Goal: Use online tool/utility: Utilize a website feature to perform a specific function

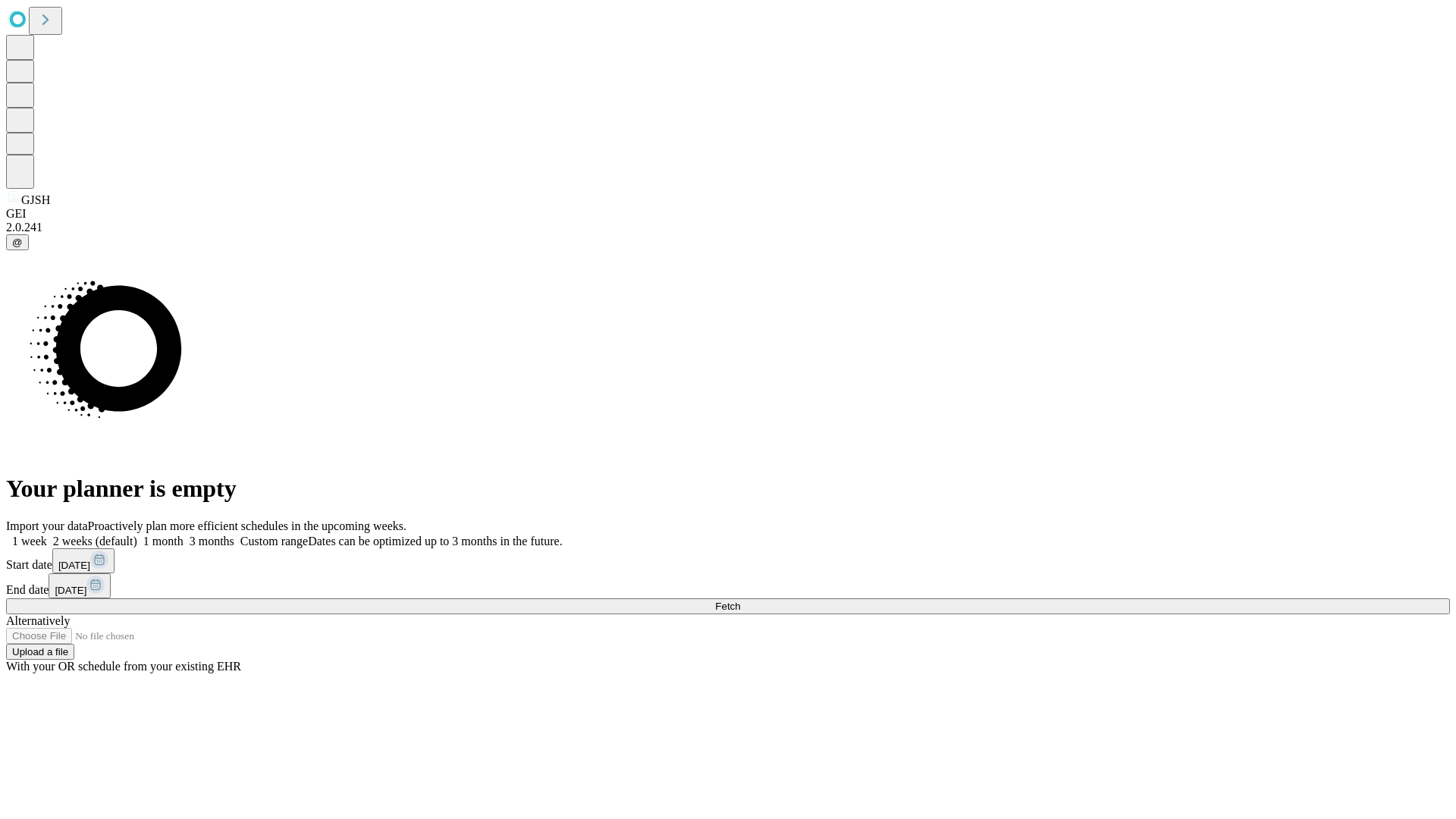
click at [184, 534] on label "1 month" at bounding box center [160, 540] width 46 height 13
click at [740, 601] on span "Fetch" at bounding box center [727, 606] width 25 height 11
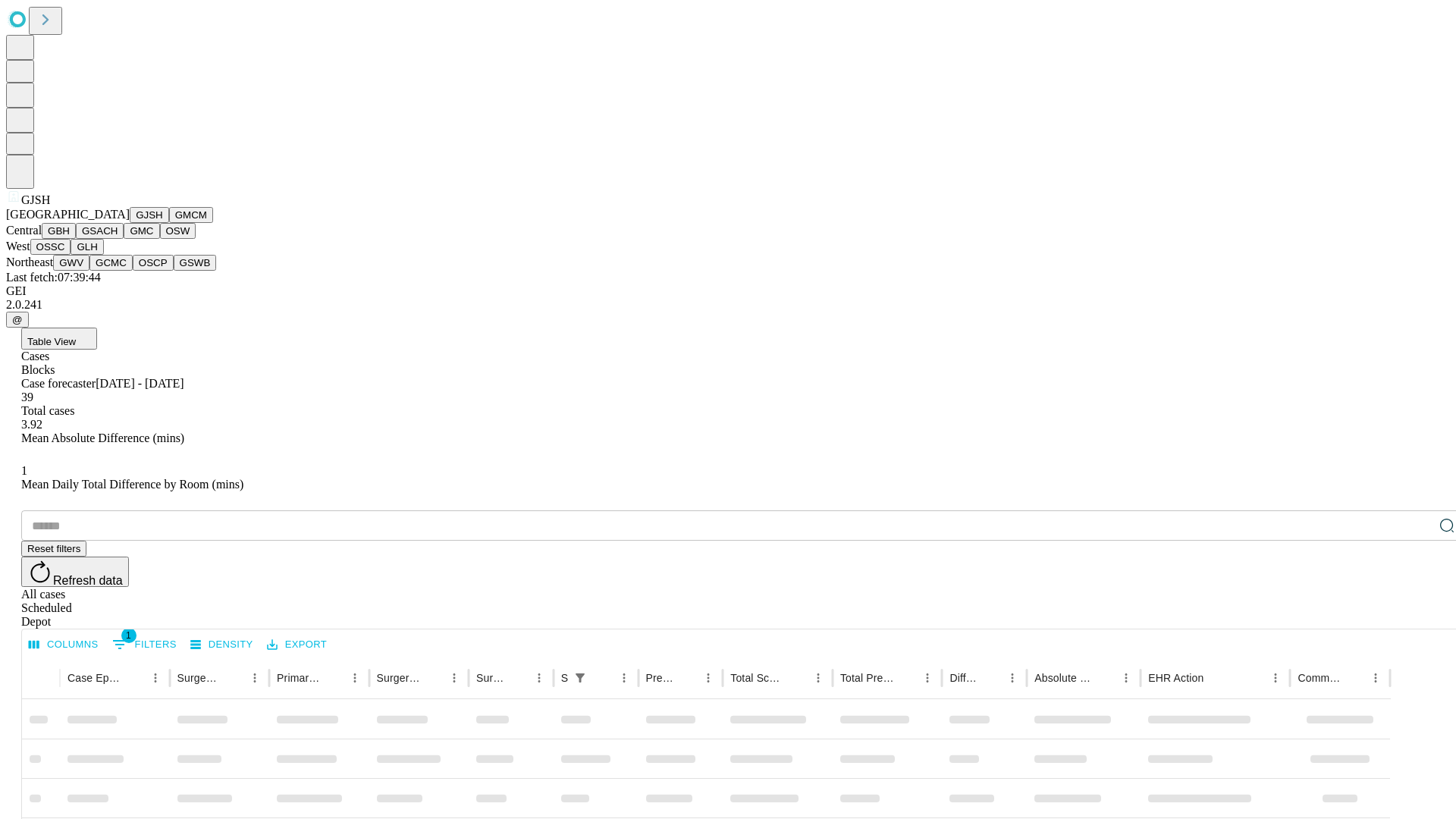
click at [169, 223] on button "GMCM" at bounding box center [191, 215] width 44 height 16
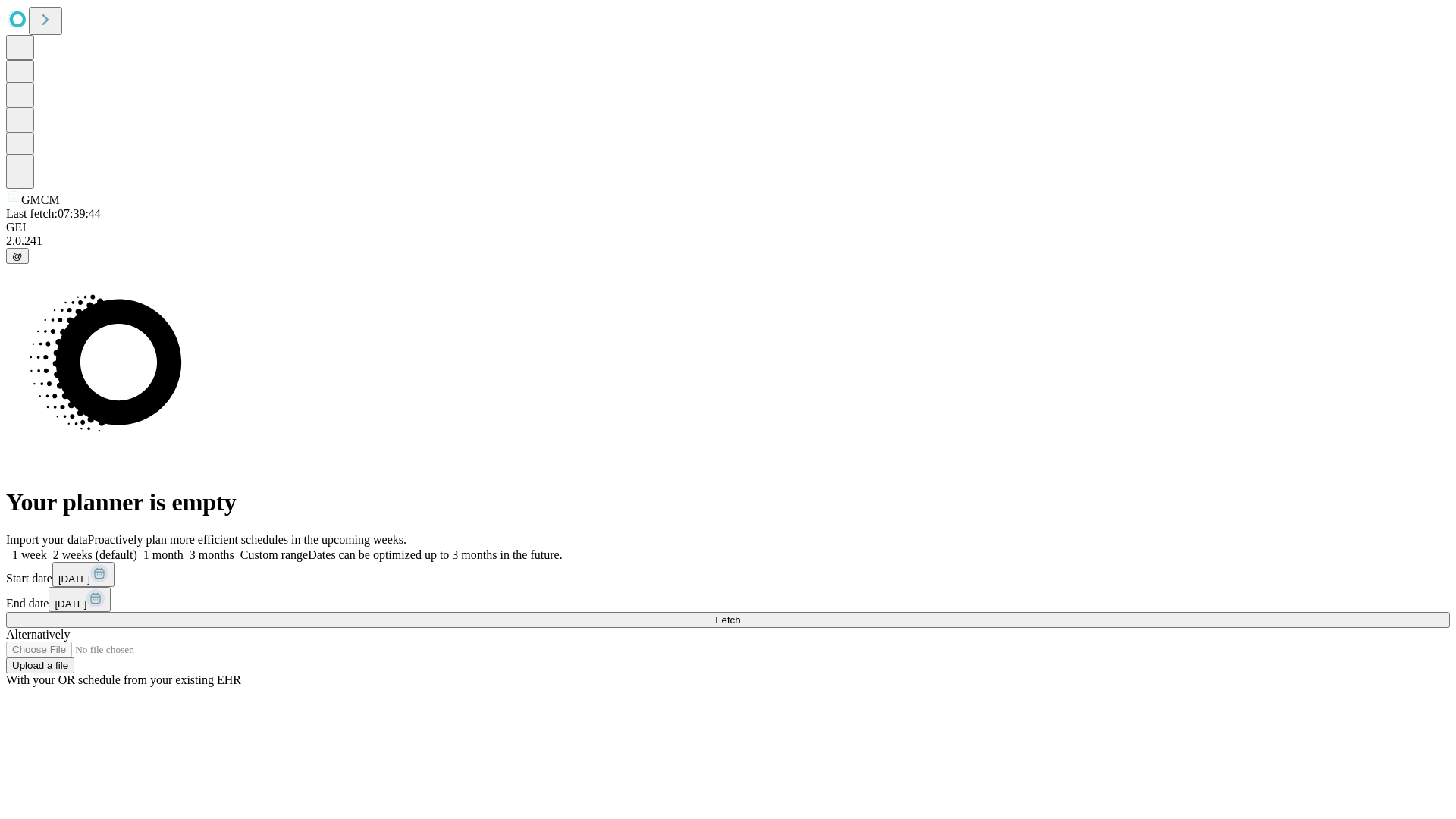
click at [184, 548] on label "1 month" at bounding box center [160, 554] width 46 height 13
click at [740, 614] on span "Fetch" at bounding box center [727, 620] width 25 height 11
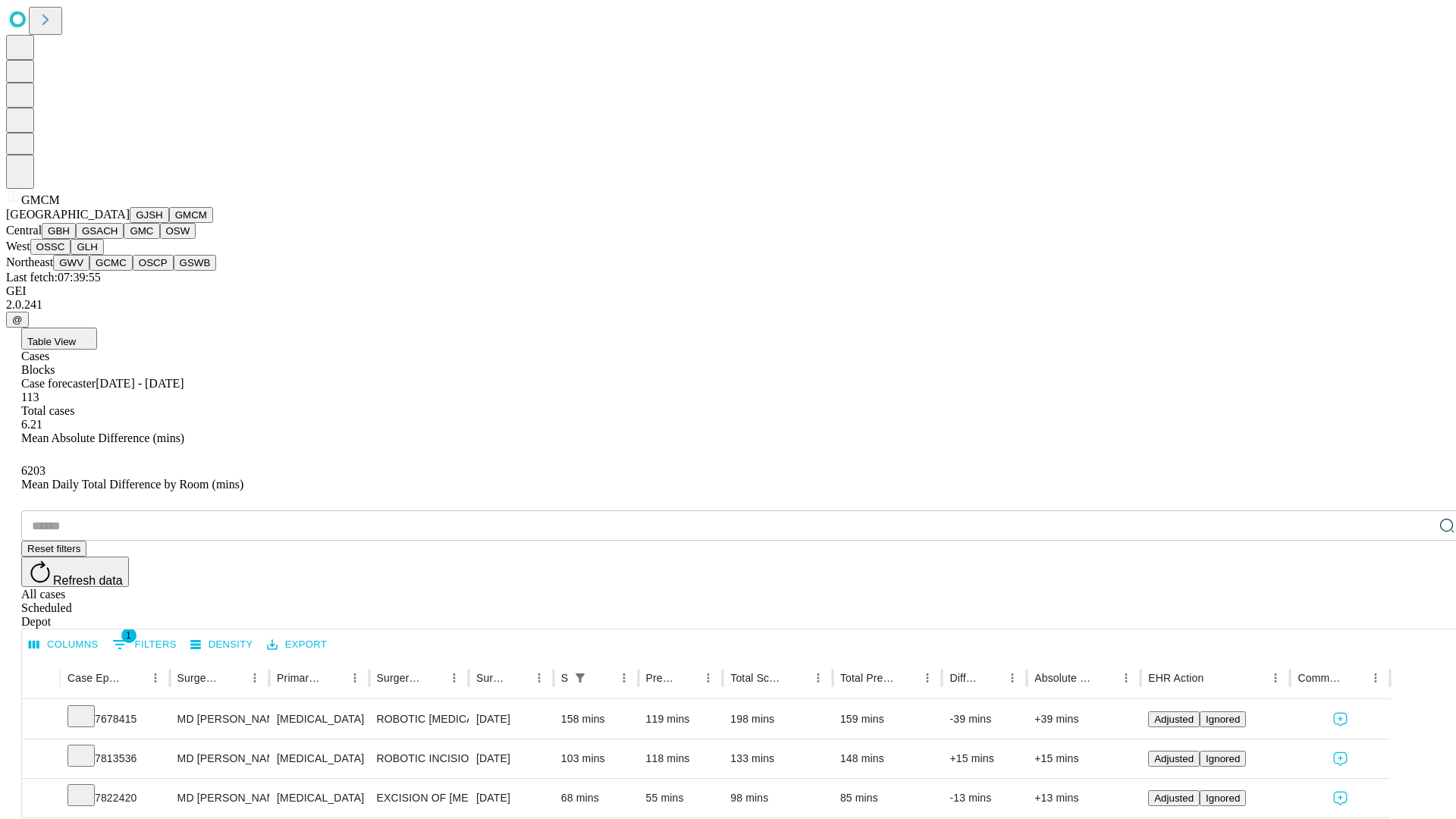
click at [76, 239] on button "GBH" at bounding box center [59, 231] width 34 height 16
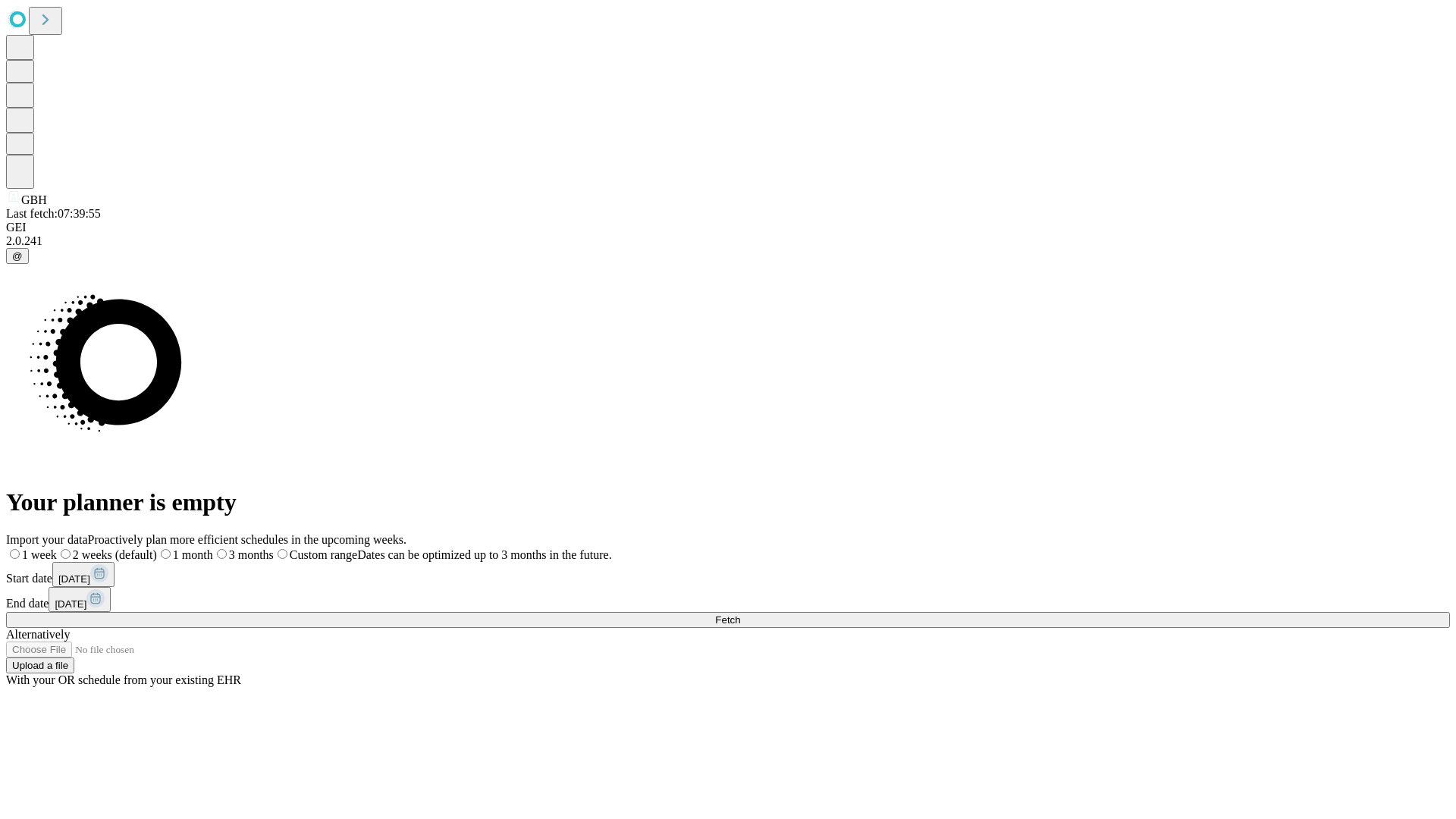
click at [213, 548] on label "1 month" at bounding box center [185, 554] width 56 height 13
click at [740, 614] on span "Fetch" at bounding box center [727, 620] width 25 height 11
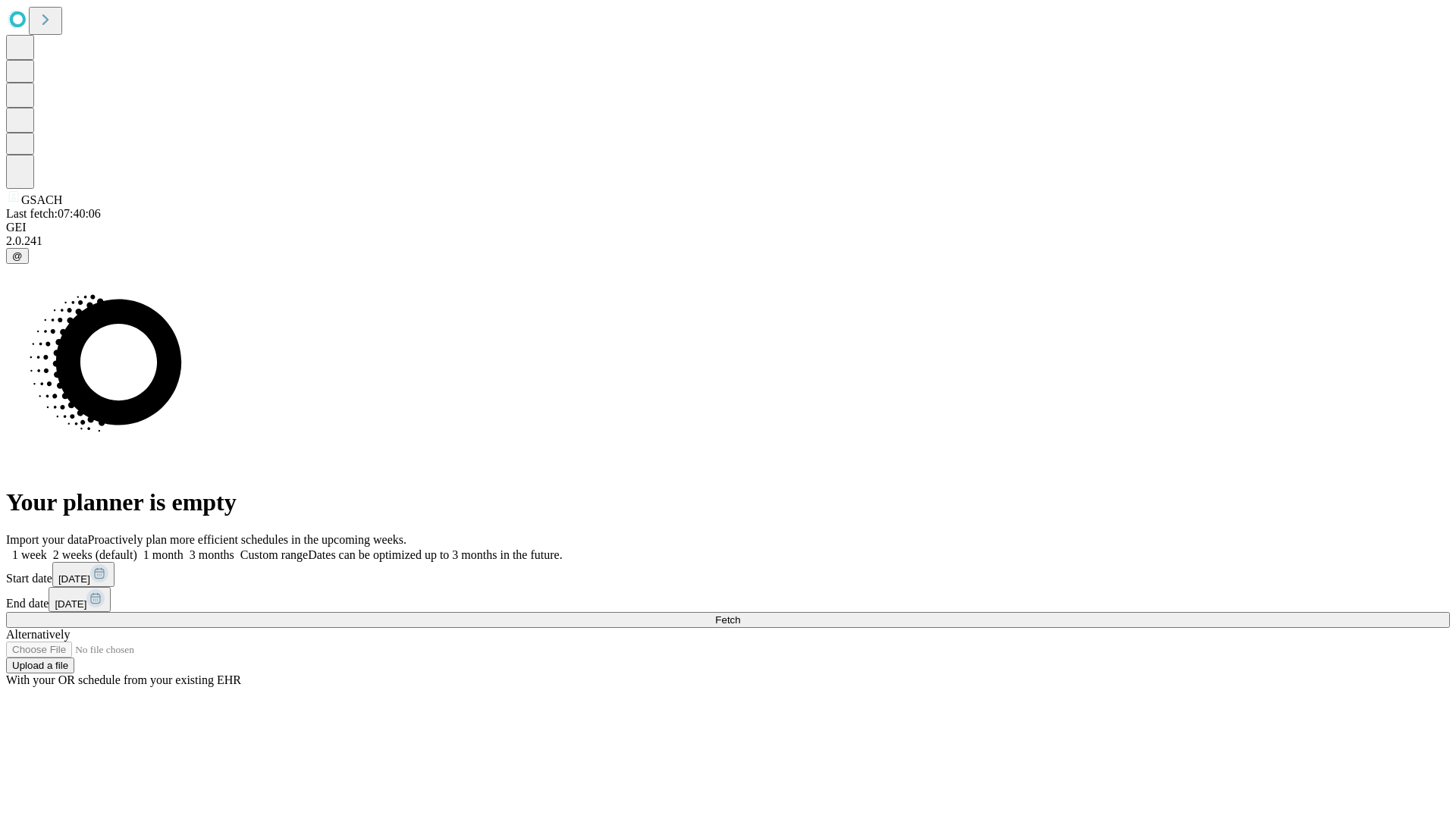
click at [740, 614] on span "Fetch" at bounding box center [727, 620] width 25 height 11
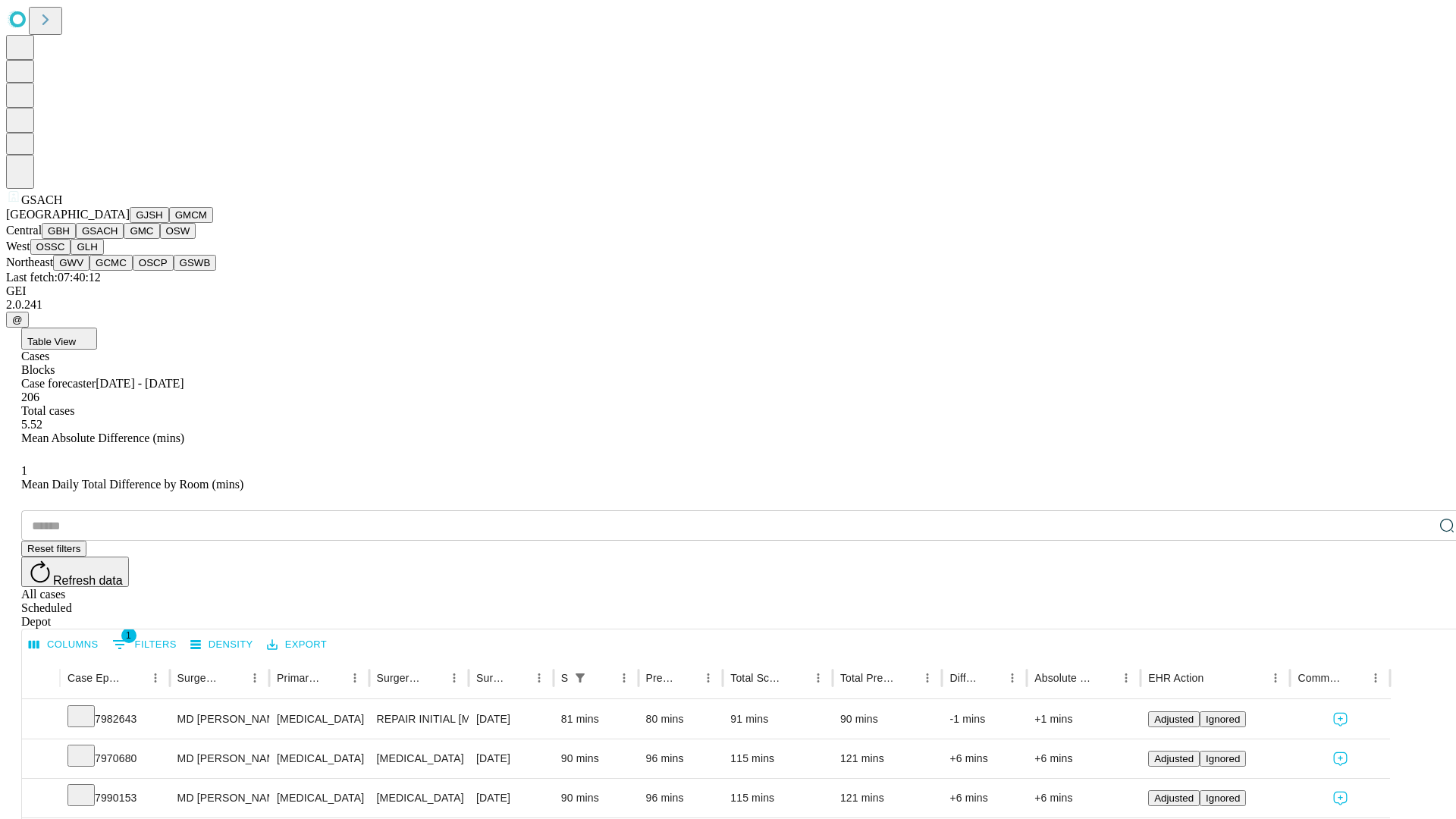
click at [123, 239] on button "GMC" at bounding box center [141, 231] width 36 height 16
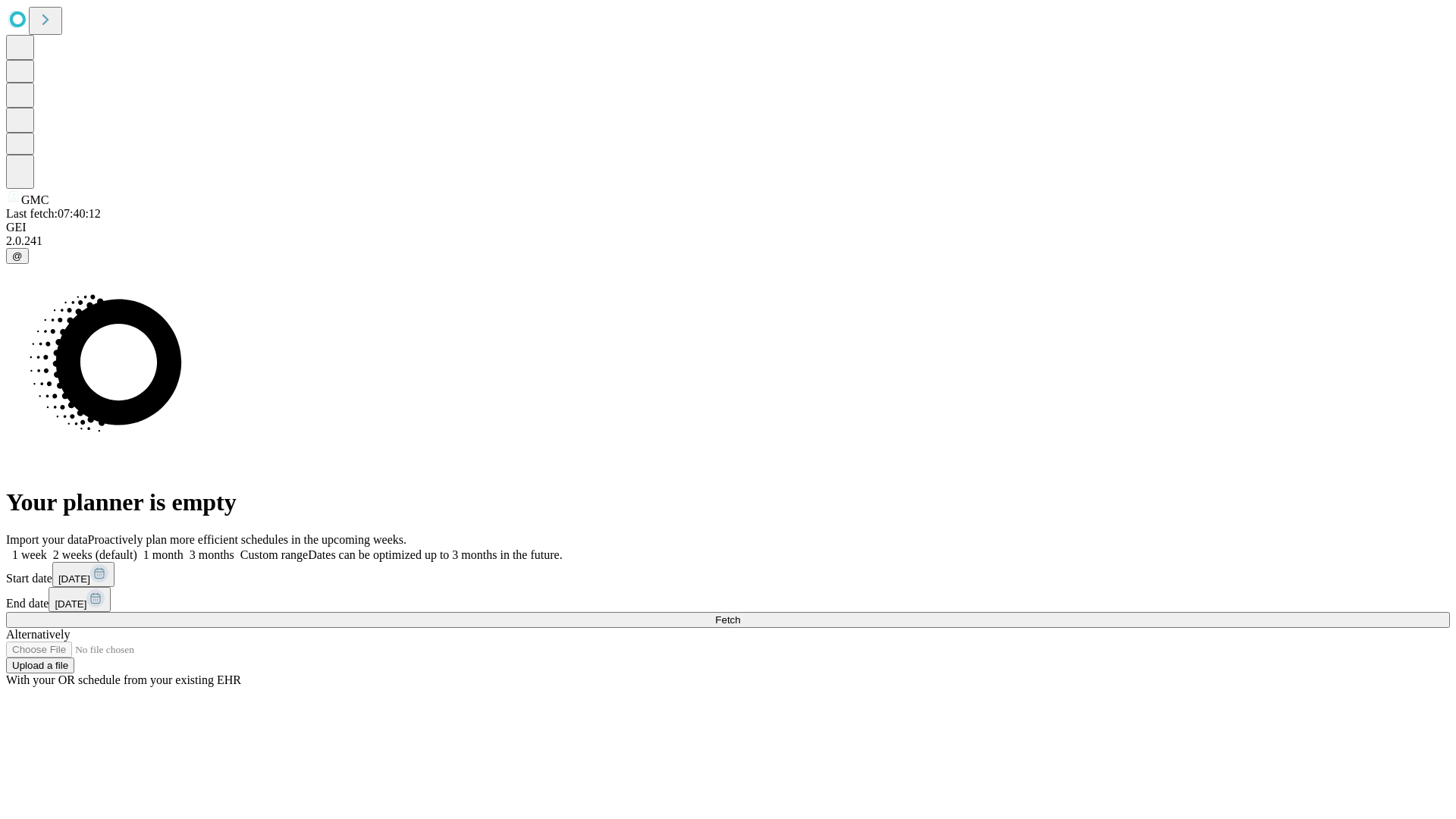
click at [184, 548] on label "1 month" at bounding box center [160, 554] width 46 height 13
click at [740, 614] on span "Fetch" at bounding box center [727, 620] width 25 height 11
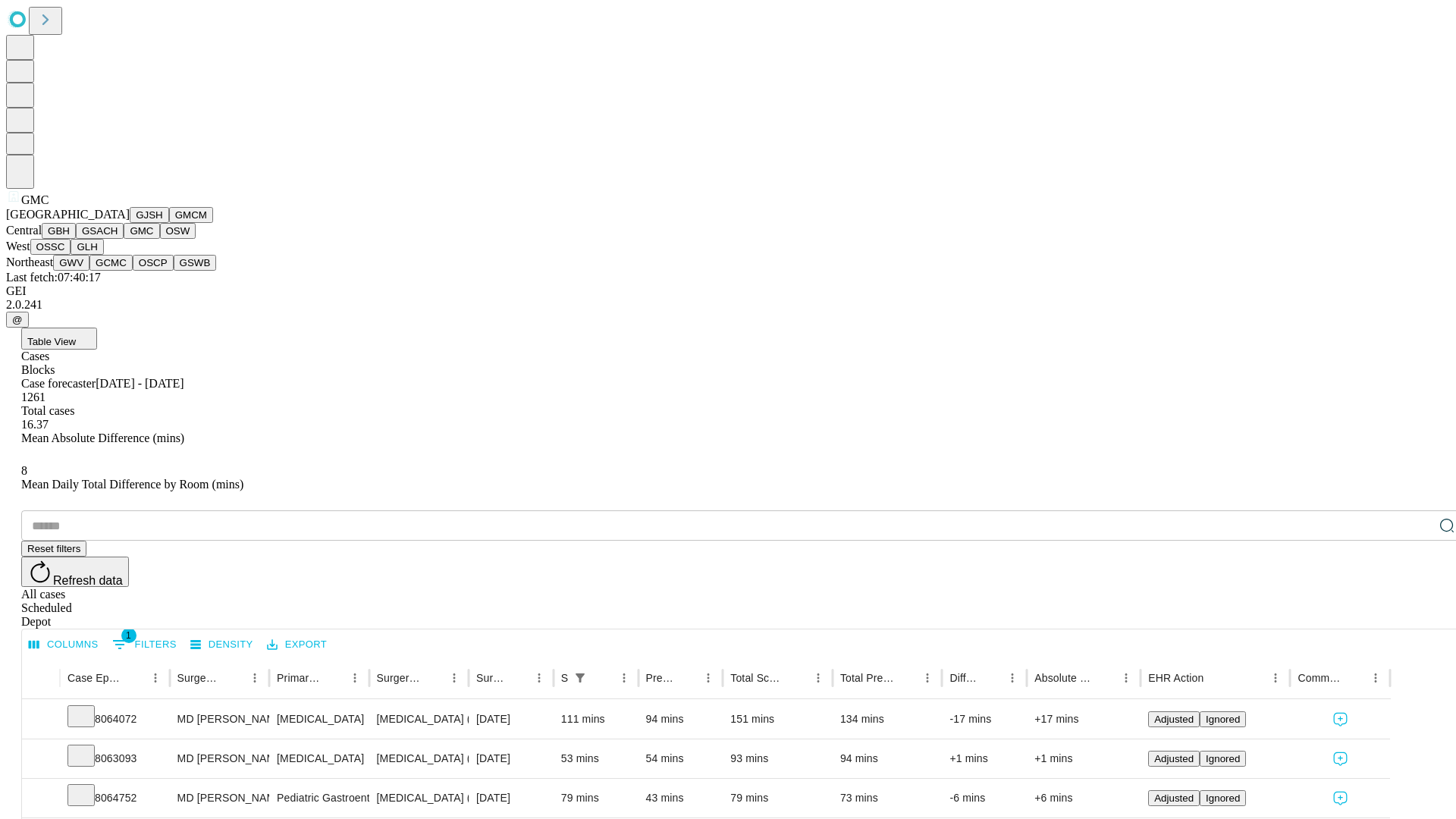
click at [160, 239] on button "OSW" at bounding box center [178, 231] width 37 height 16
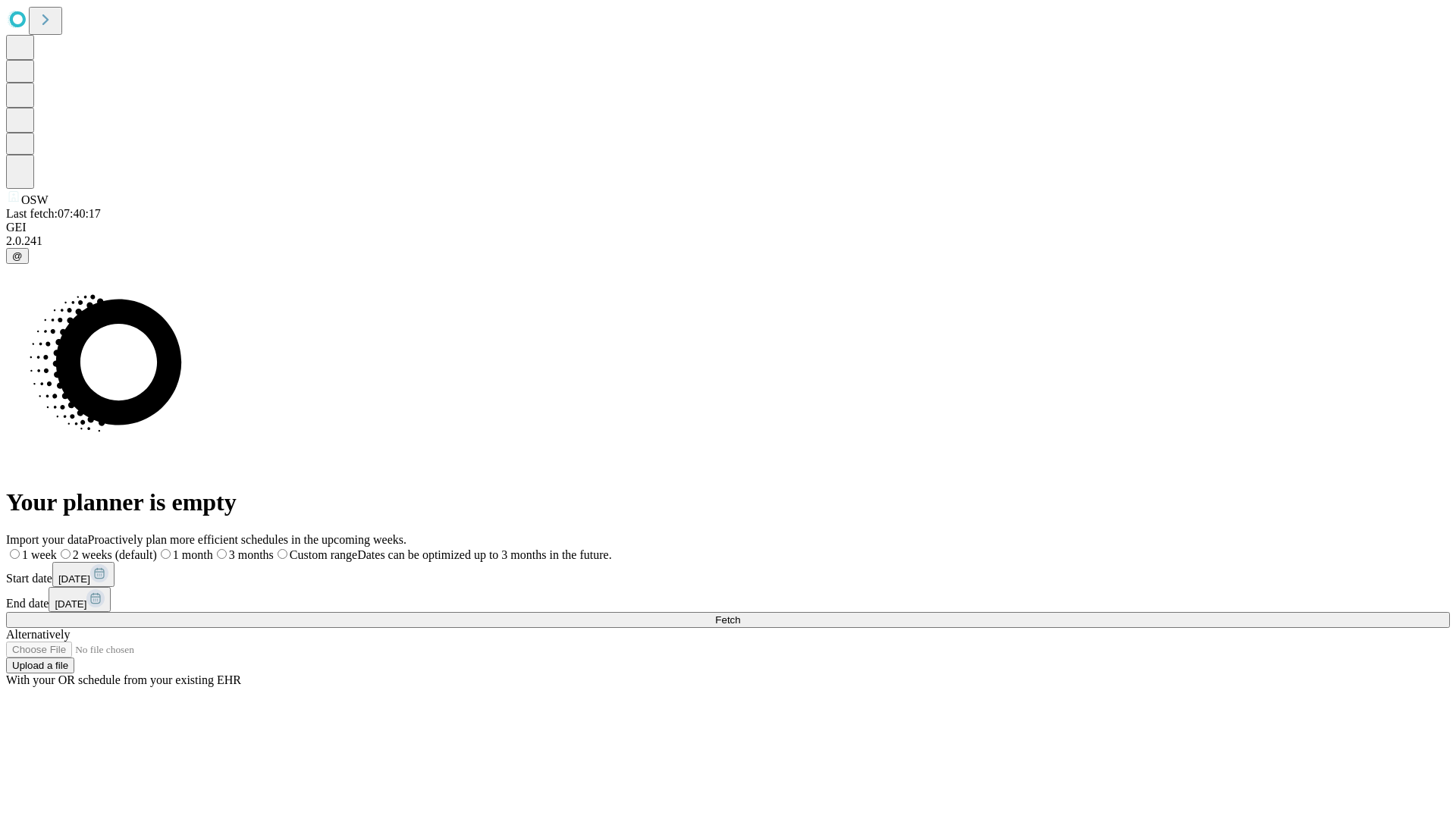
click at [213, 548] on label "1 month" at bounding box center [185, 554] width 56 height 13
click at [740, 614] on span "Fetch" at bounding box center [727, 620] width 25 height 11
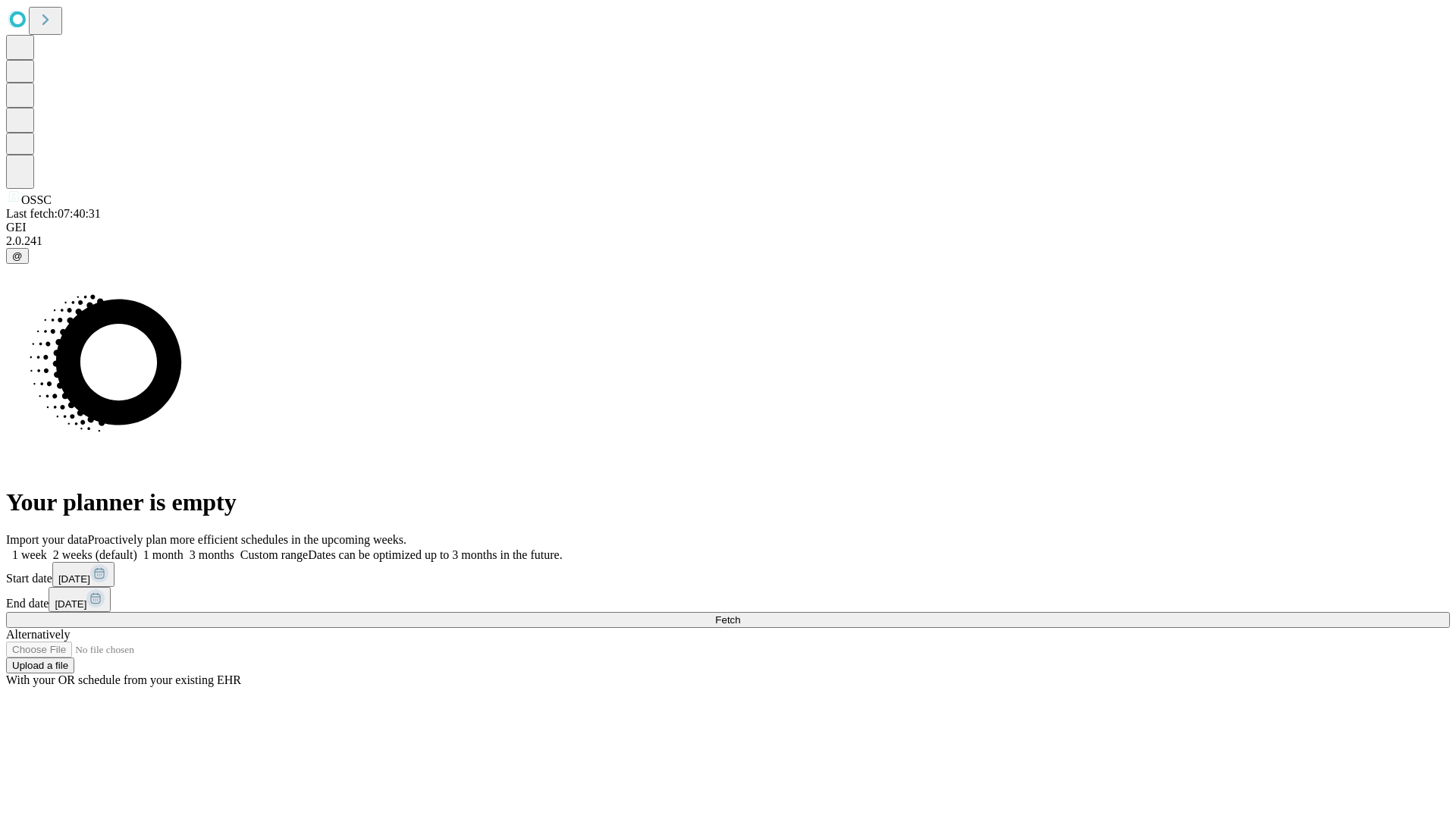
click at [740, 614] on span "Fetch" at bounding box center [727, 620] width 25 height 11
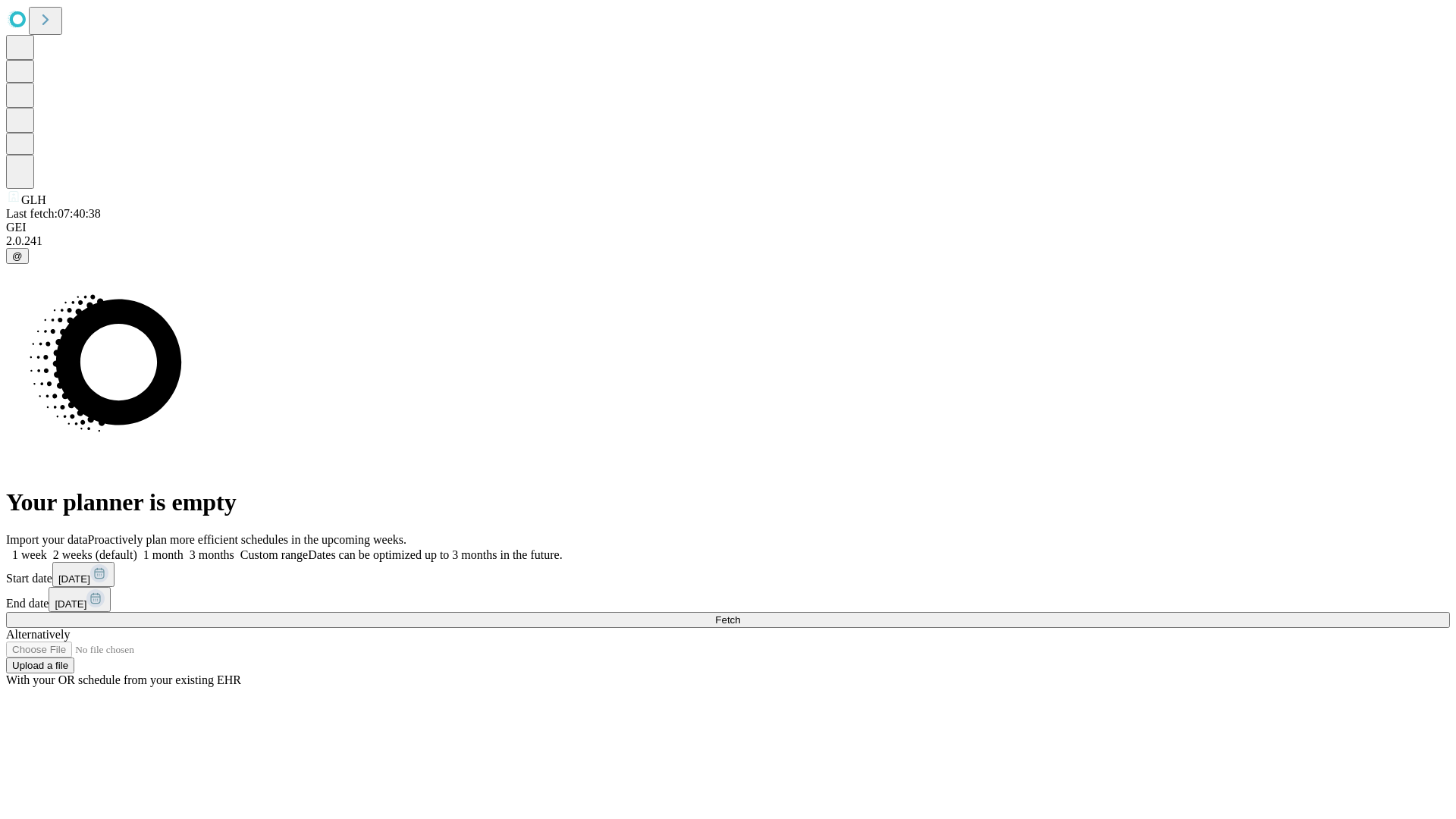
click at [184, 548] on label "1 month" at bounding box center [160, 554] width 46 height 13
click at [740, 614] on span "Fetch" at bounding box center [727, 620] width 25 height 11
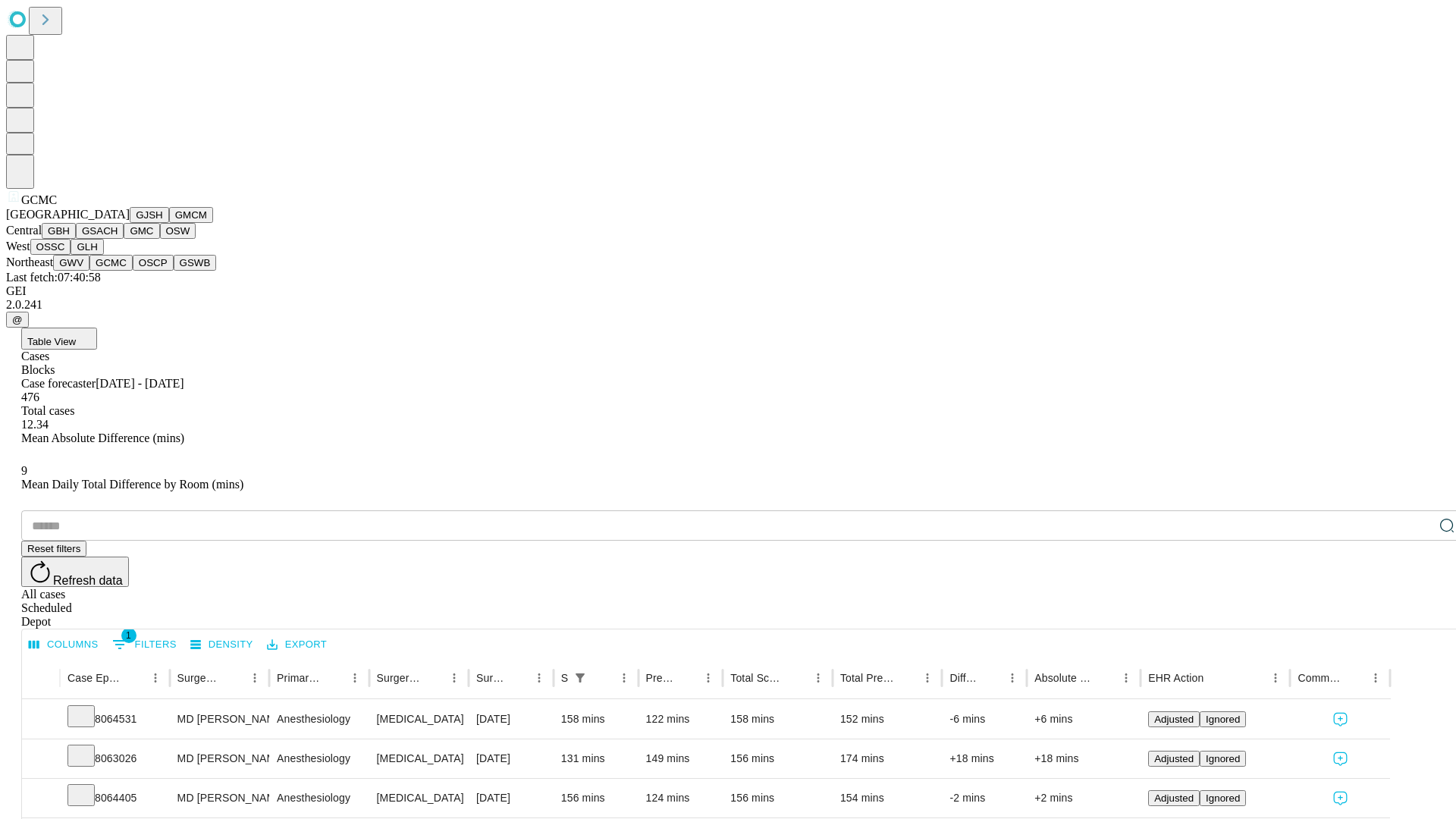
click at [133, 271] on button "OSCP" at bounding box center [153, 263] width 41 height 16
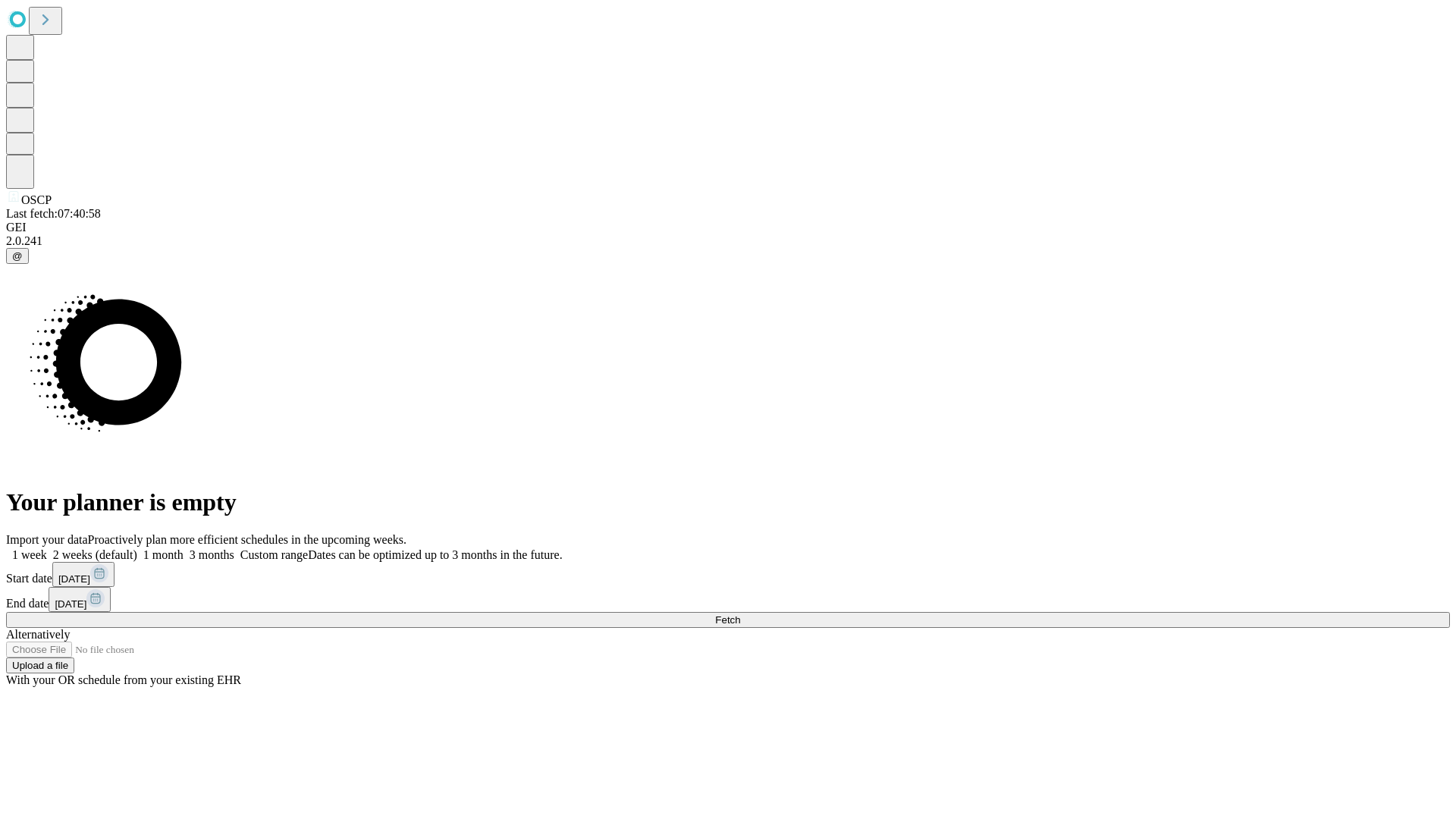
click at [184, 548] on label "1 month" at bounding box center [160, 554] width 46 height 13
click at [740, 614] on span "Fetch" at bounding box center [727, 620] width 25 height 11
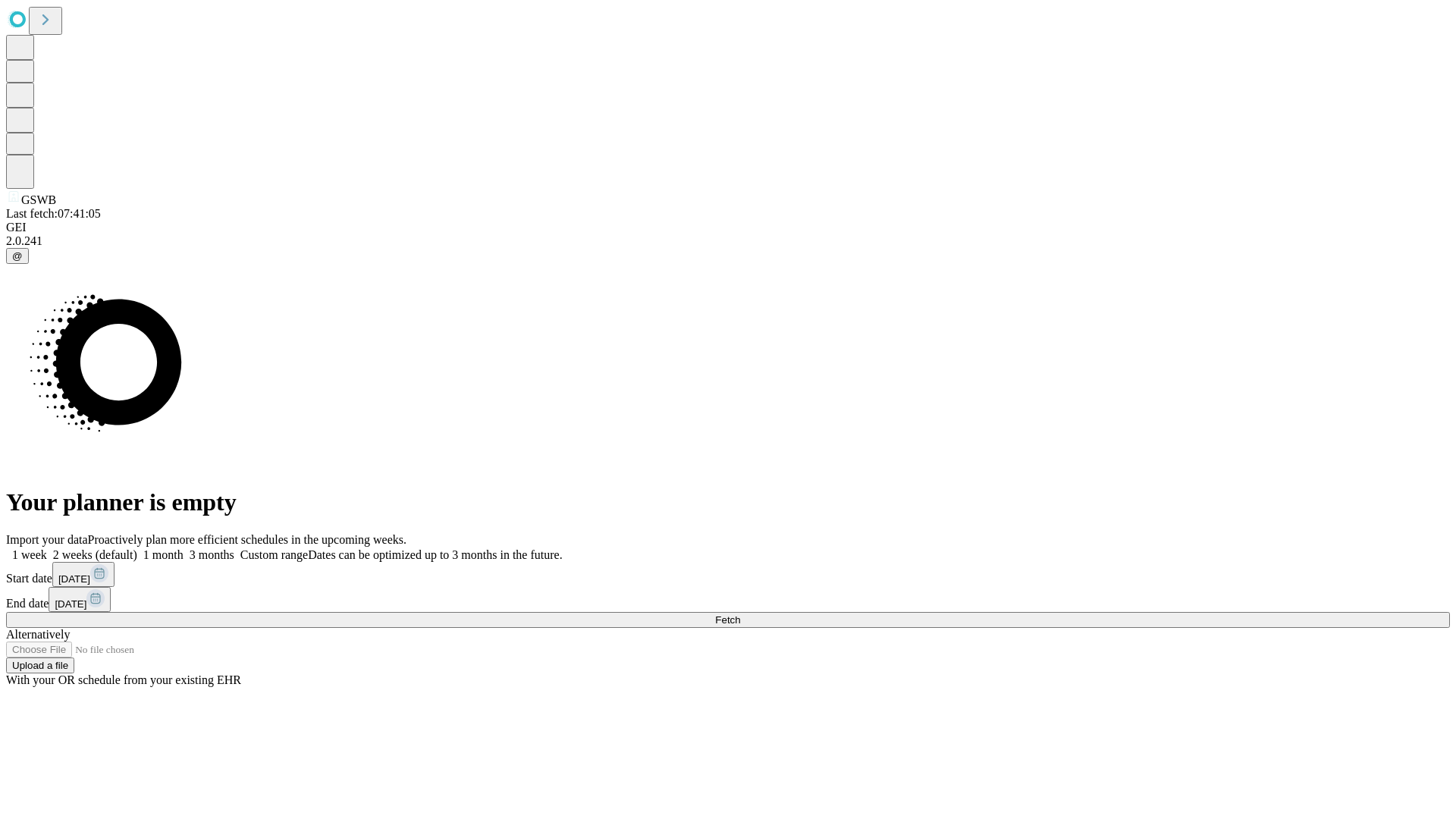
click at [184, 548] on label "1 month" at bounding box center [160, 554] width 46 height 13
click at [740, 614] on span "Fetch" at bounding box center [727, 620] width 25 height 11
